Goal: Find specific page/section: Find specific page/section

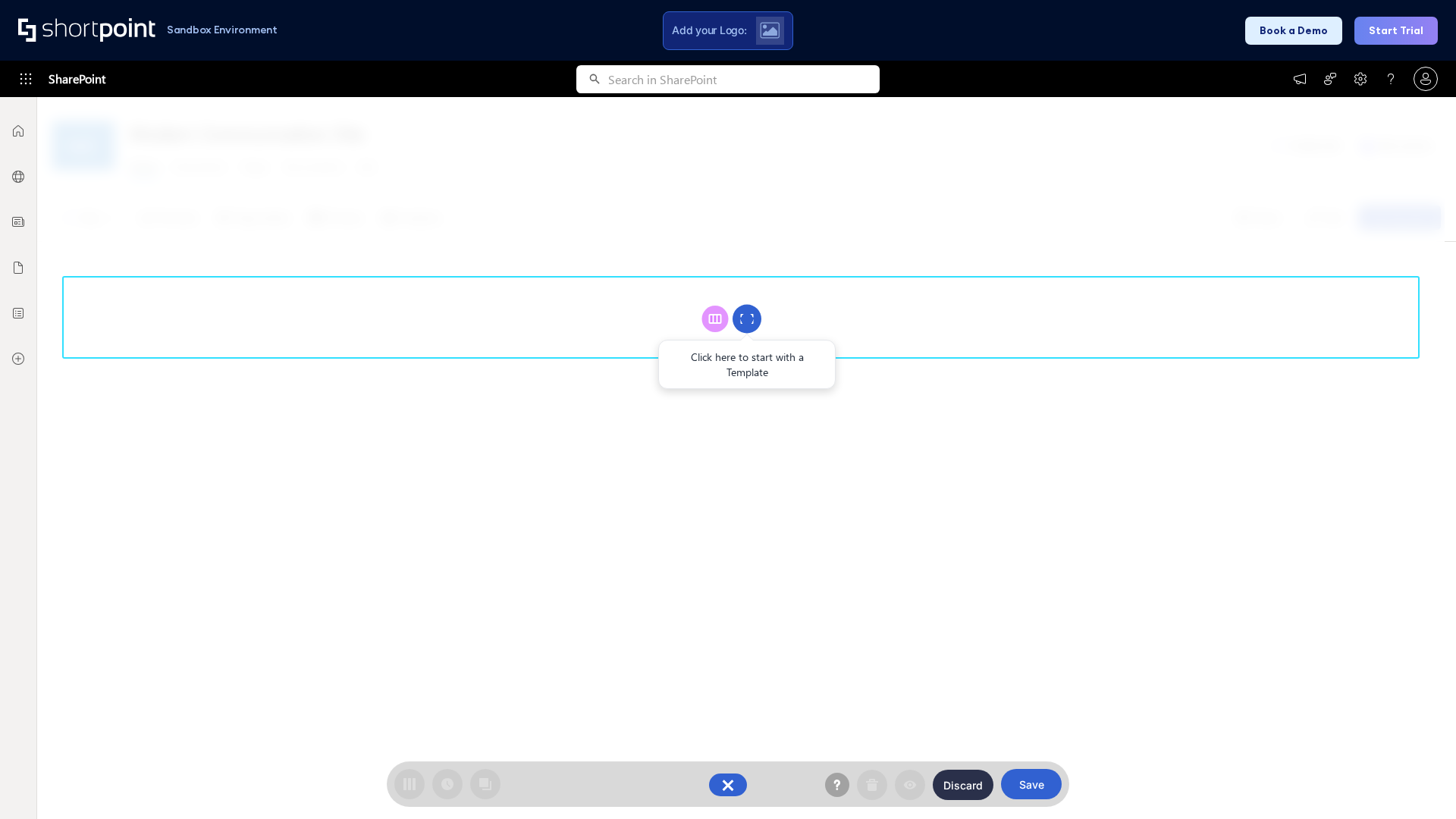
click at [747, 318] on circle at bounding box center [747, 318] width 29 height 29
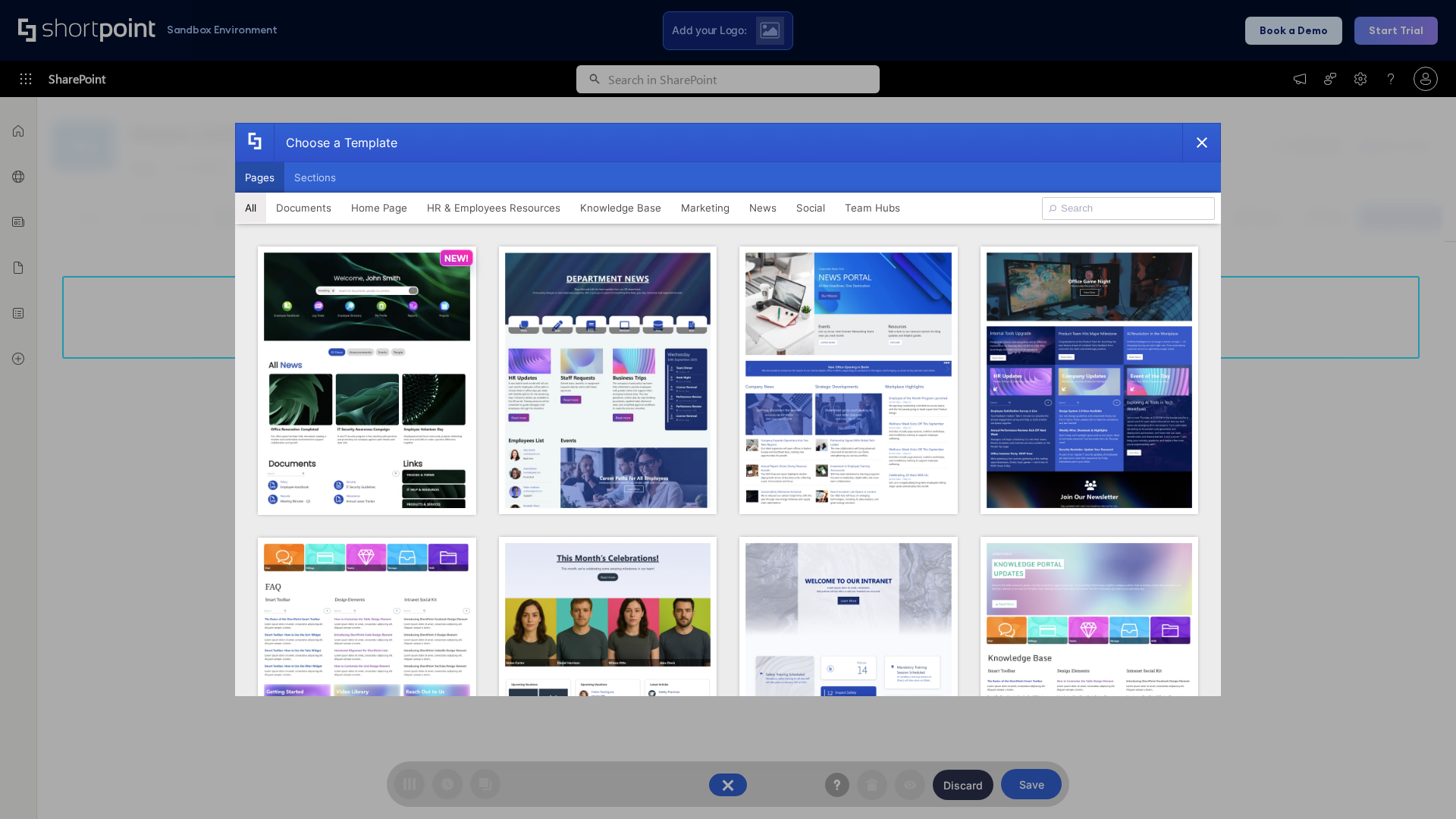
click at [260, 178] on button "Pages" at bounding box center [260, 177] width 49 height 30
type input "Team Hub 2"
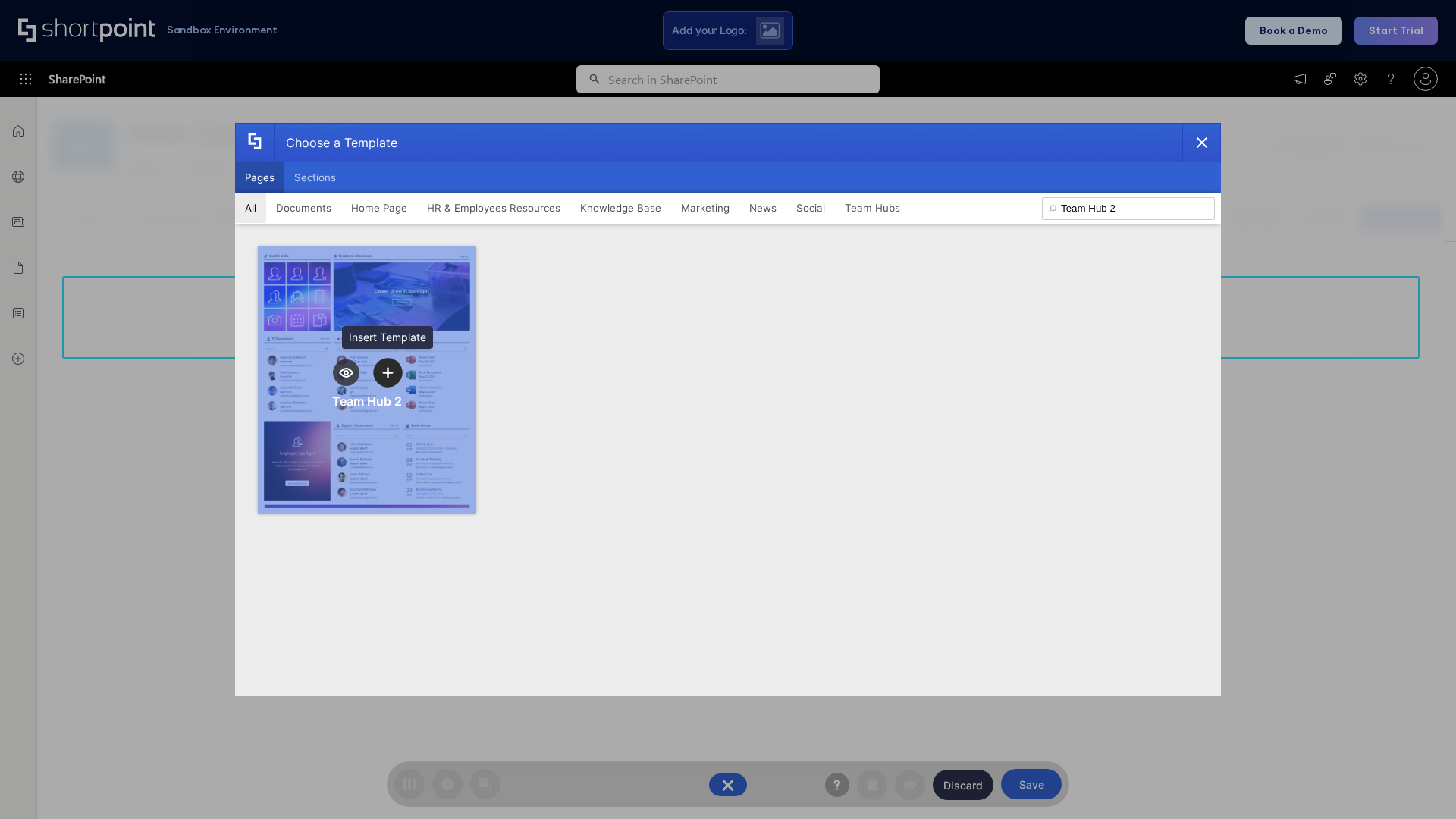
click at [387, 372] on icon "template selector" at bounding box center [387, 372] width 11 height 11
